Goal: Task Accomplishment & Management: Use online tool/utility

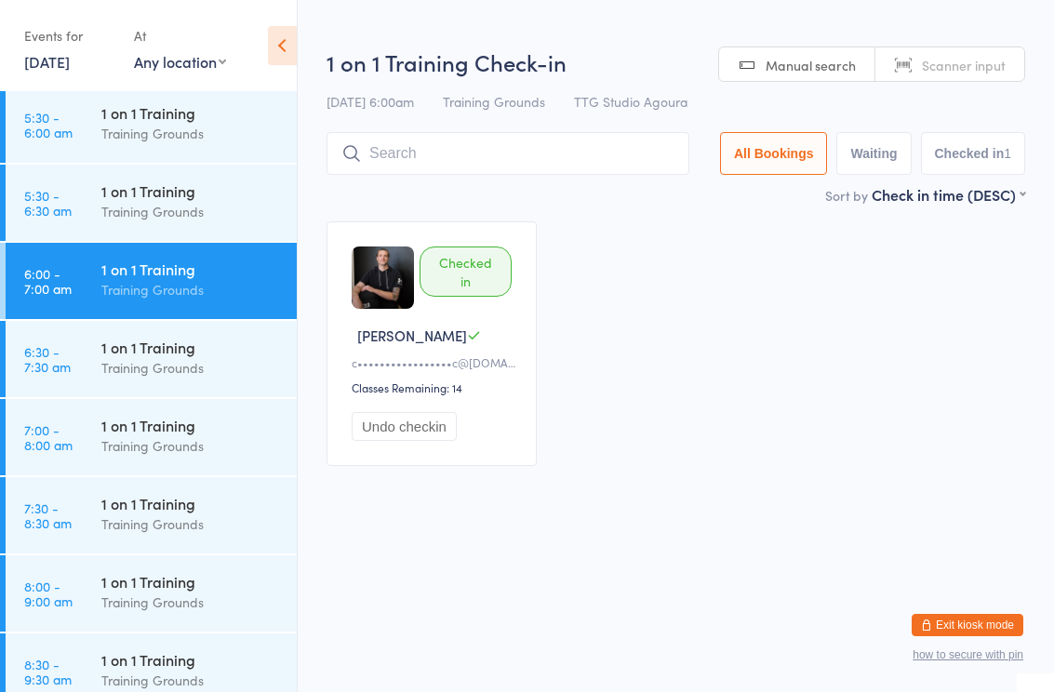
scroll to position [365, 0]
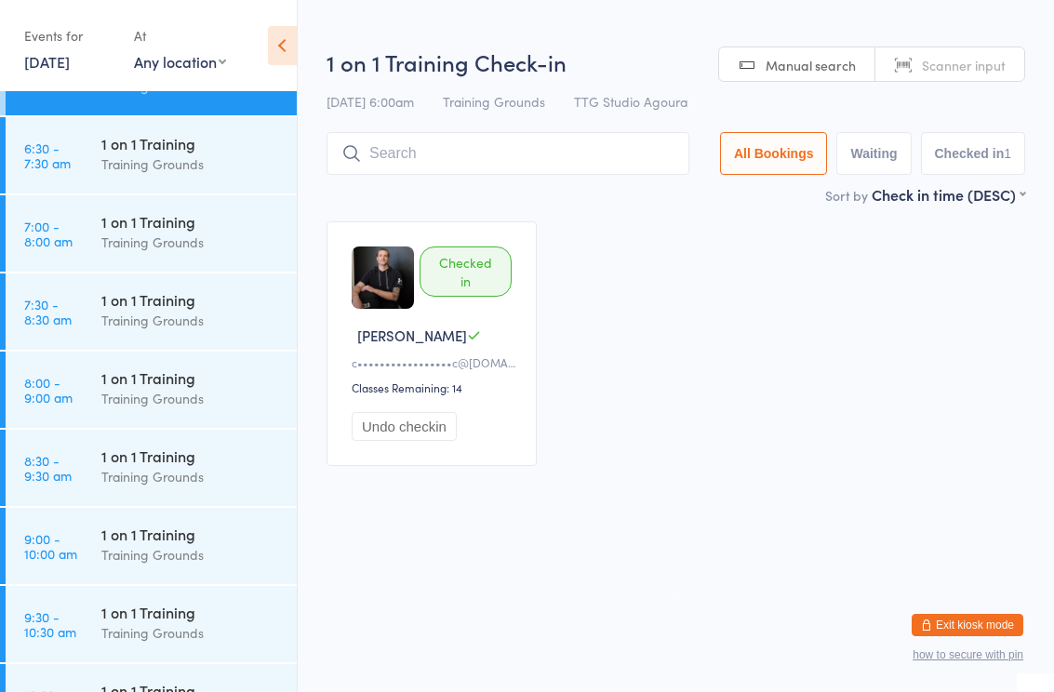
click at [169, 238] on div "Training Grounds" at bounding box center [191, 242] width 180 height 21
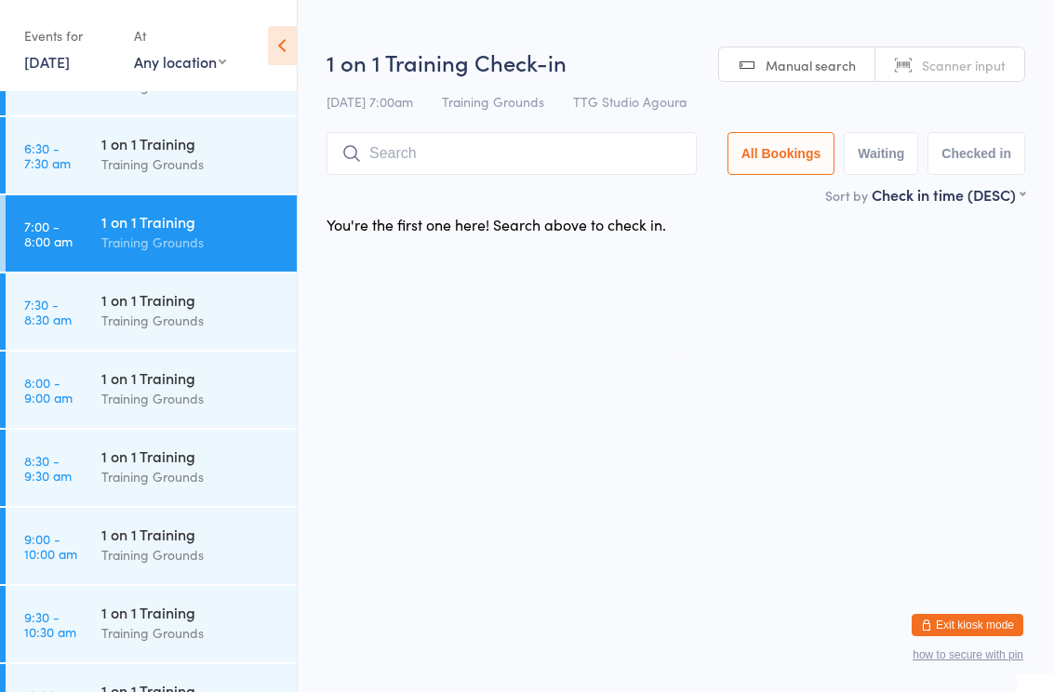
click at [546, 150] on input "search" at bounding box center [512, 153] width 370 height 43
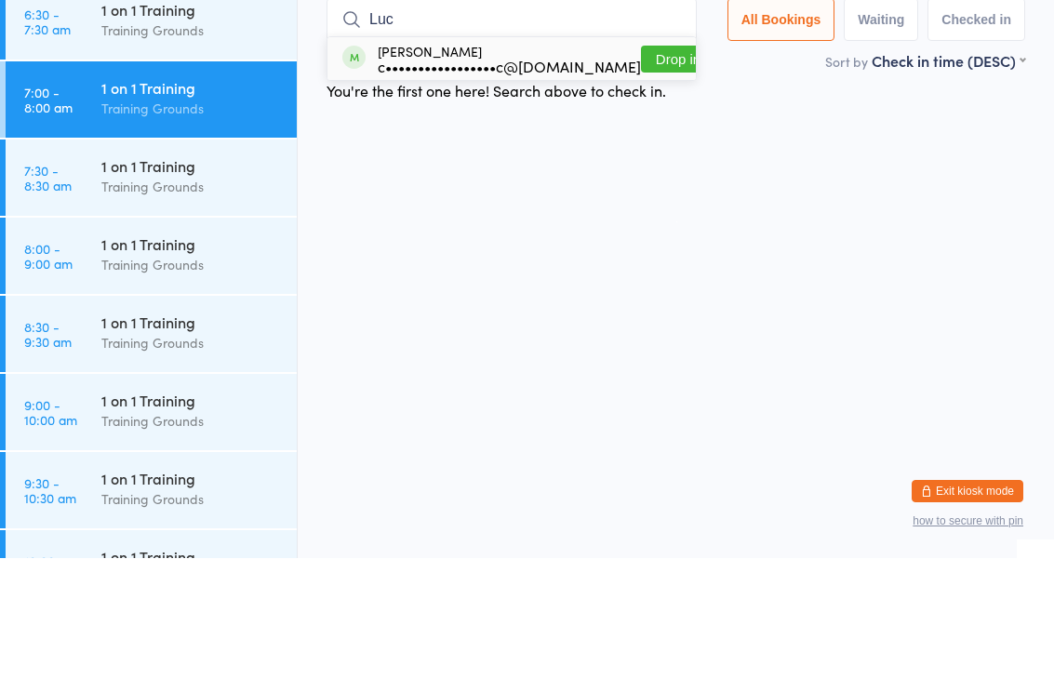
type input "Luc"
click at [504, 193] on div "c•••••••••••••••••c@[DOMAIN_NAME]" at bounding box center [509, 200] width 263 height 15
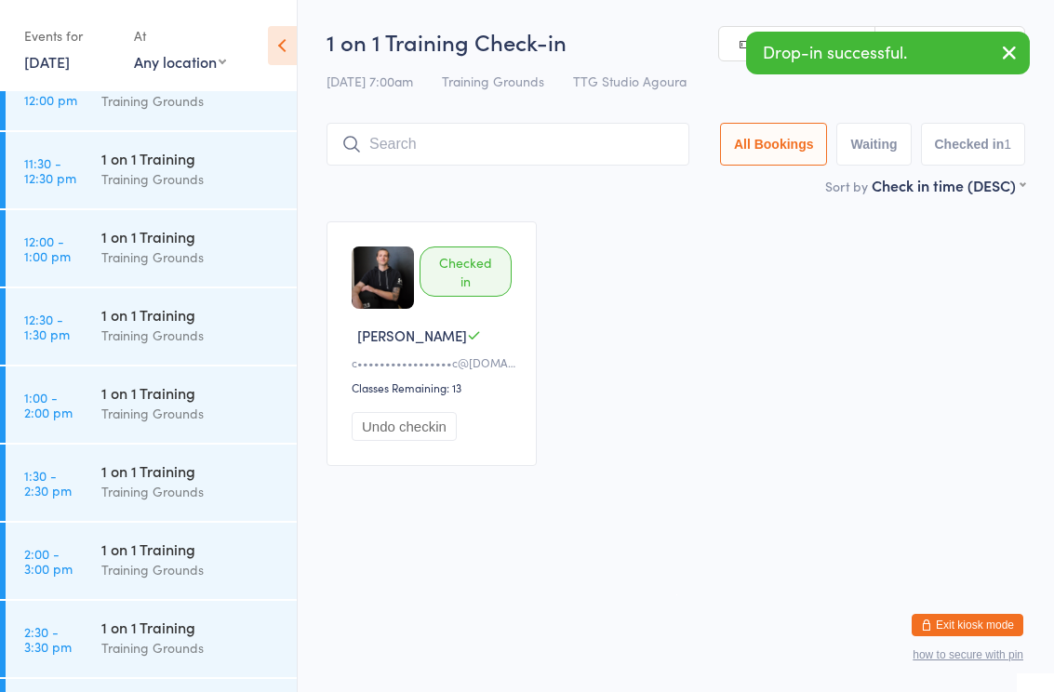
scroll to position [1163, 0]
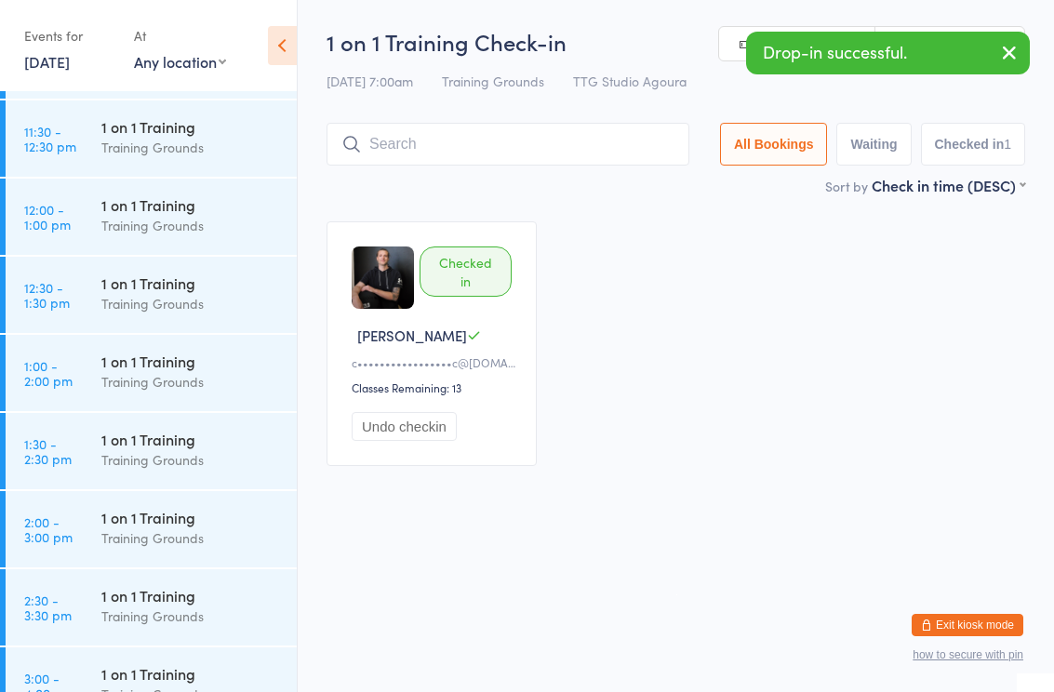
click at [181, 220] on div "Training Grounds" at bounding box center [191, 225] width 180 height 21
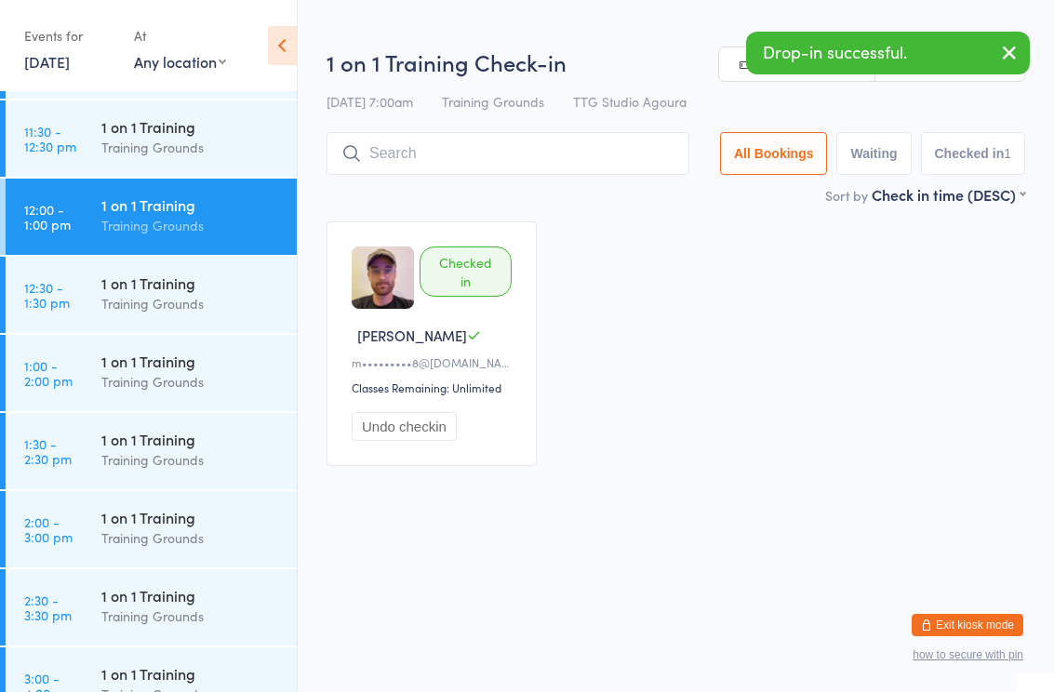
click at [515, 152] on input "search" at bounding box center [508, 153] width 363 height 43
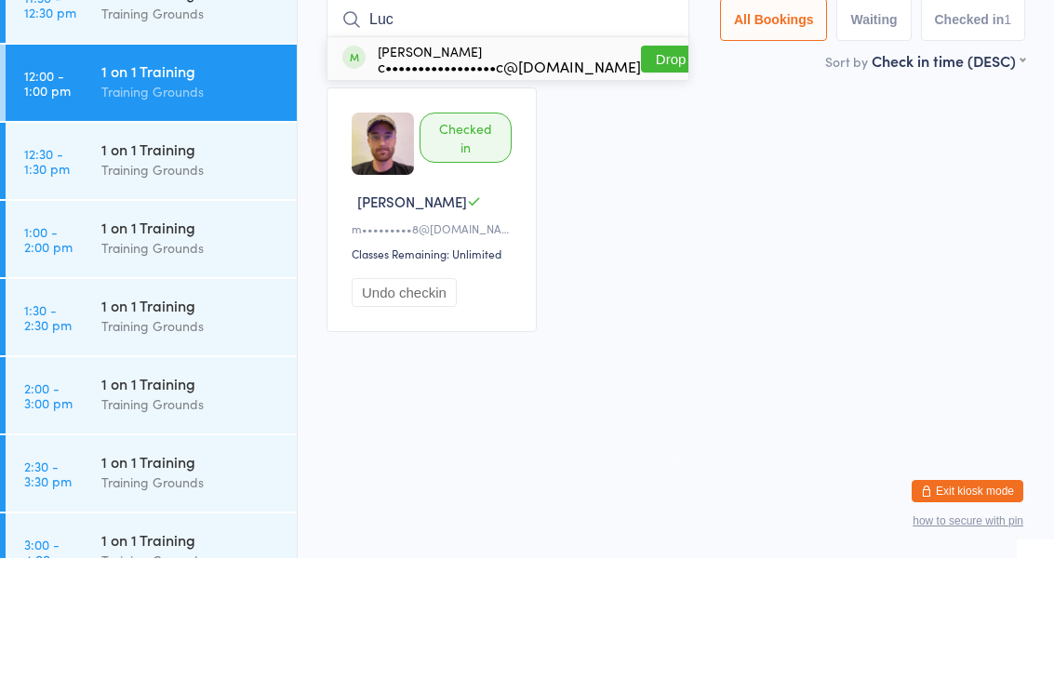
type input "Luc"
click at [470, 193] on div "c•••••••••••••••••c@[DOMAIN_NAME]" at bounding box center [509, 200] width 263 height 15
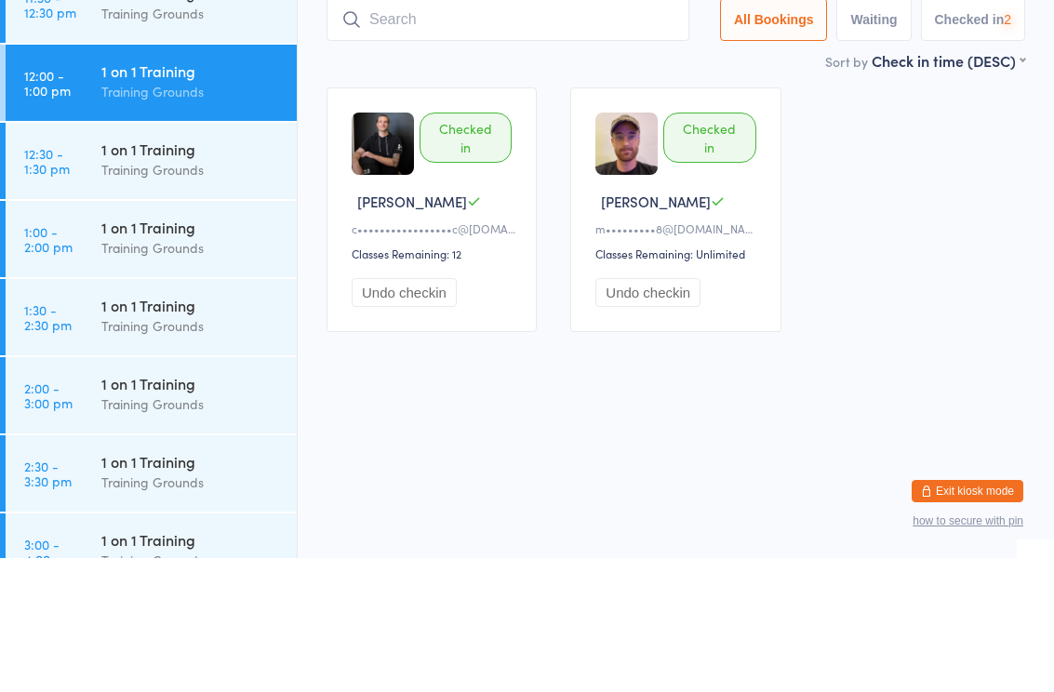
click at [156, 351] on div "1 on 1 Training" at bounding box center [191, 361] width 180 height 20
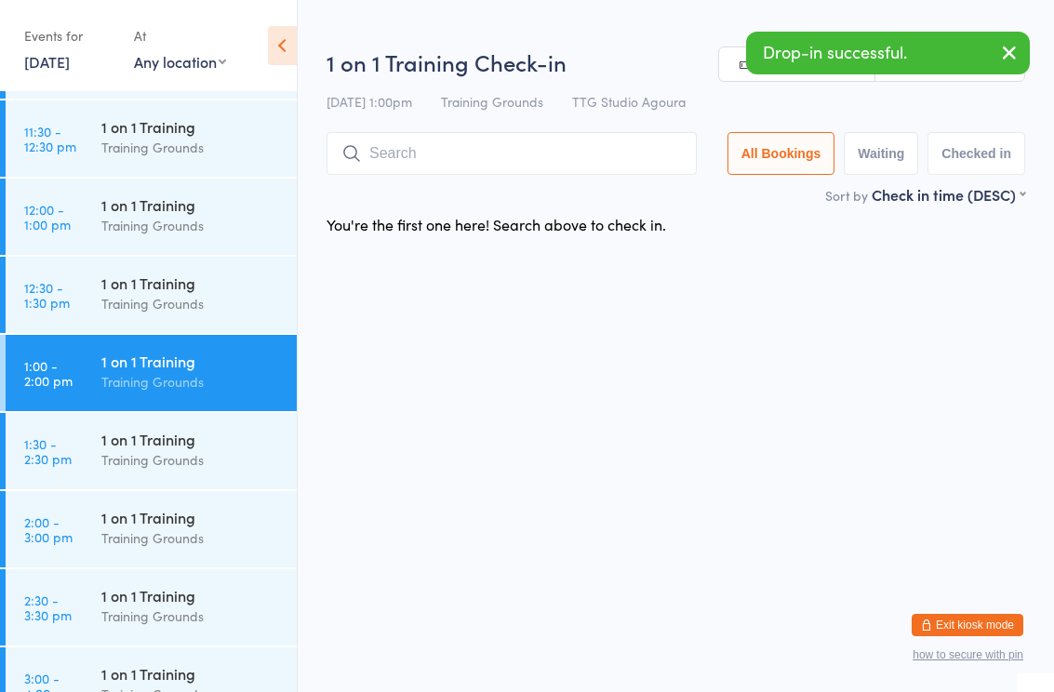
click at [500, 163] on input "search" at bounding box center [512, 153] width 370 height 43
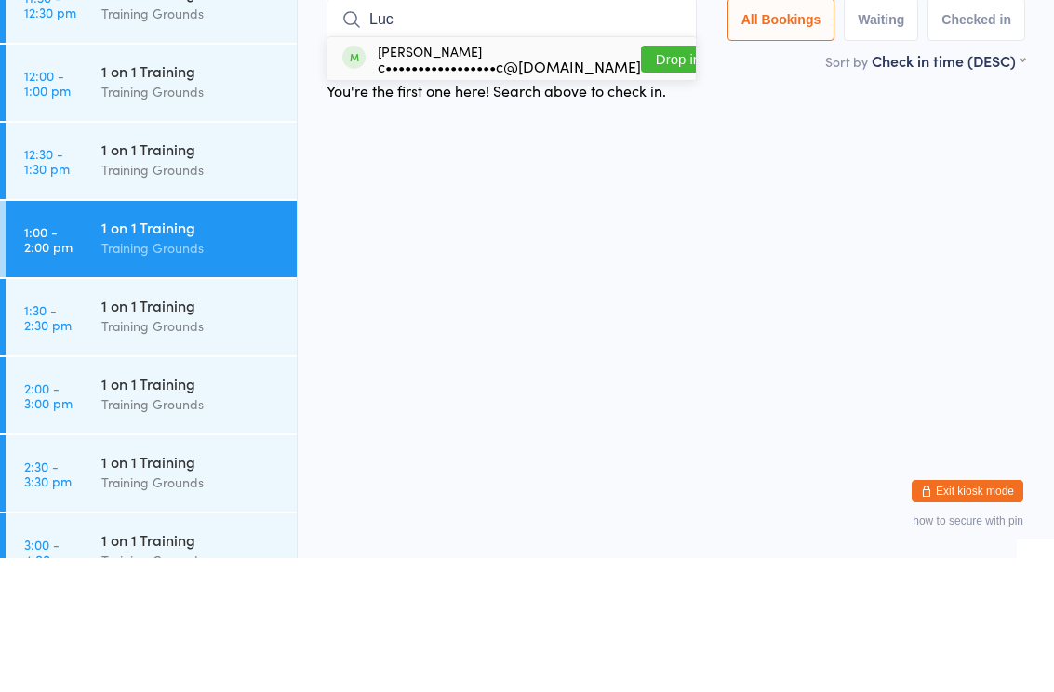
type input "Luc"
click at [492, 178] on div "[PERSON_NAME] c•••••••••••••••••c@[DOMAIN_NAME]" at bounding box center [509, 193] width 263 height 30
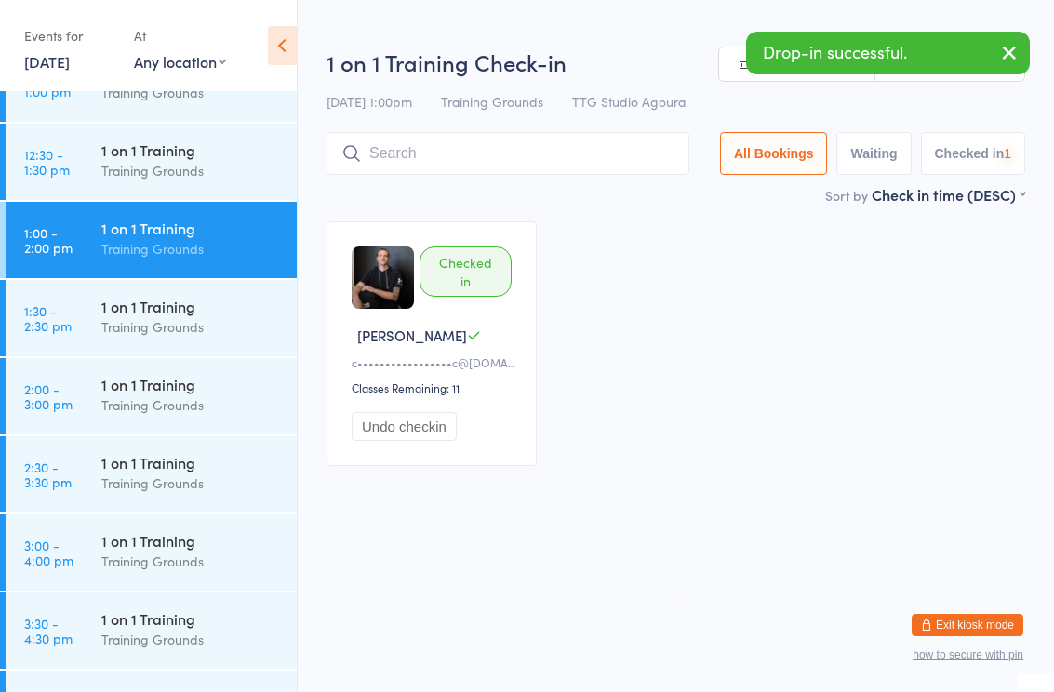
scroll to position [1295, 0]
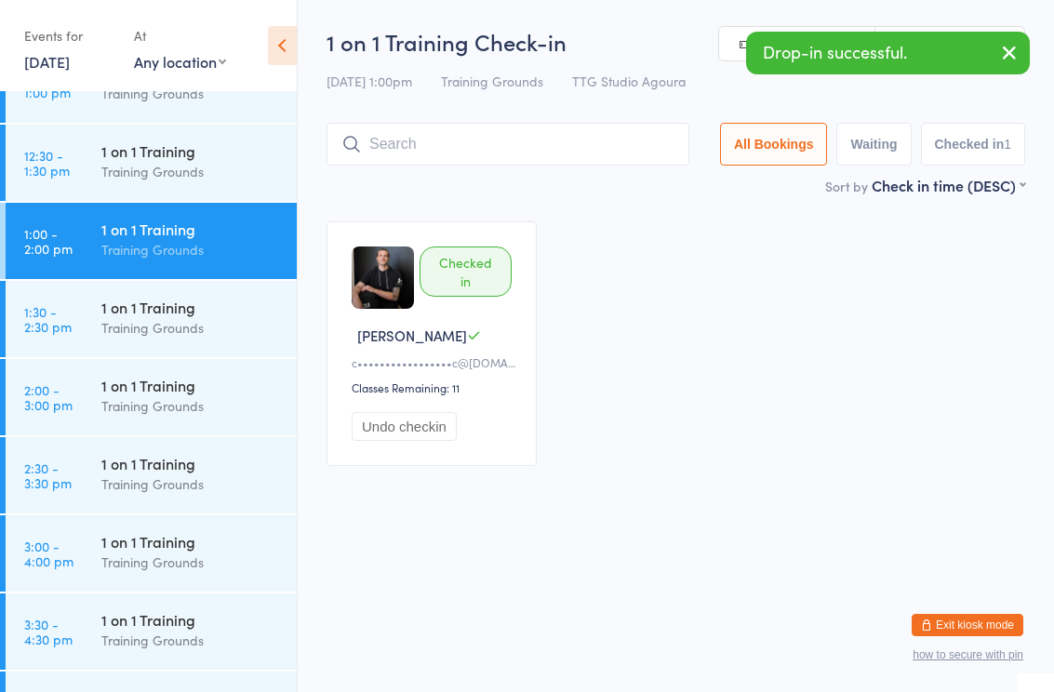
click at [171, 388] on div "1 on 1 Training" at bounding box center [191, 385] width 180 height 20
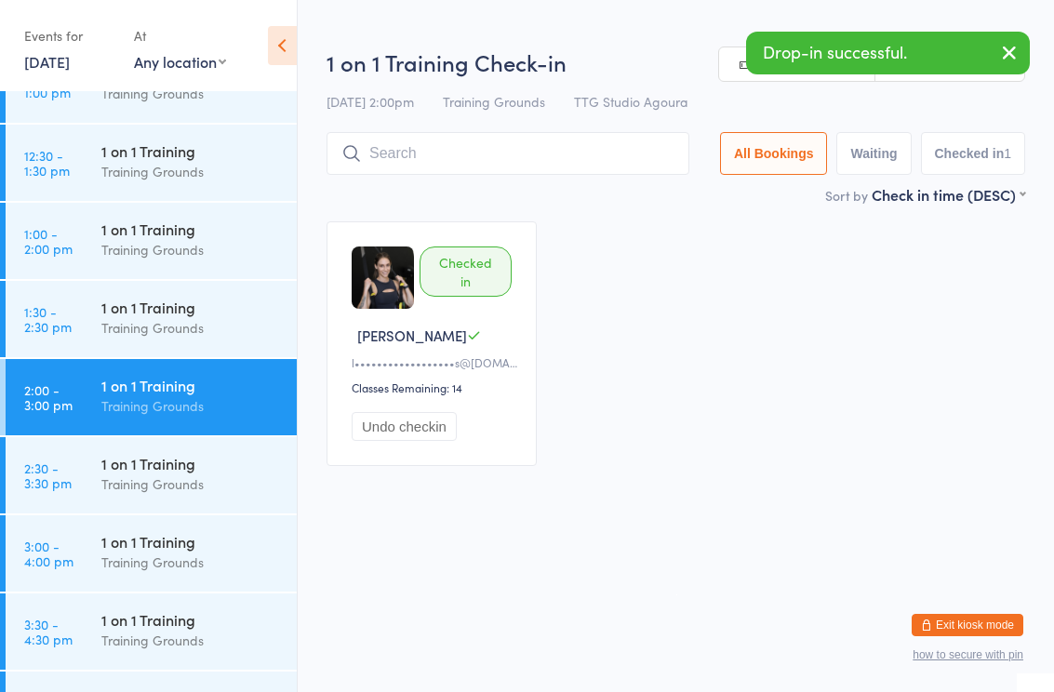
click at [516, 159] on input "search" at bounding box center [508, 153] width 363 height 43
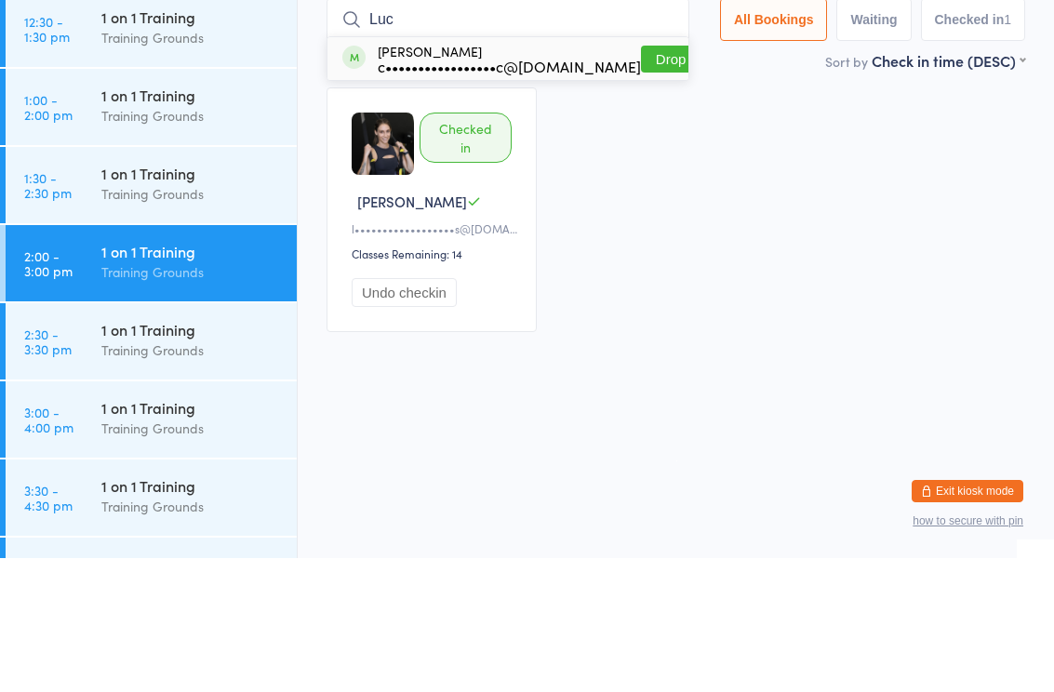
type input "Luc"
click at [473, 193] on div "c•••••••••••••••••c@[DOMAIN_NAME]" at bounding box center [509, 200] width 263 height 15
